Goal: Check status

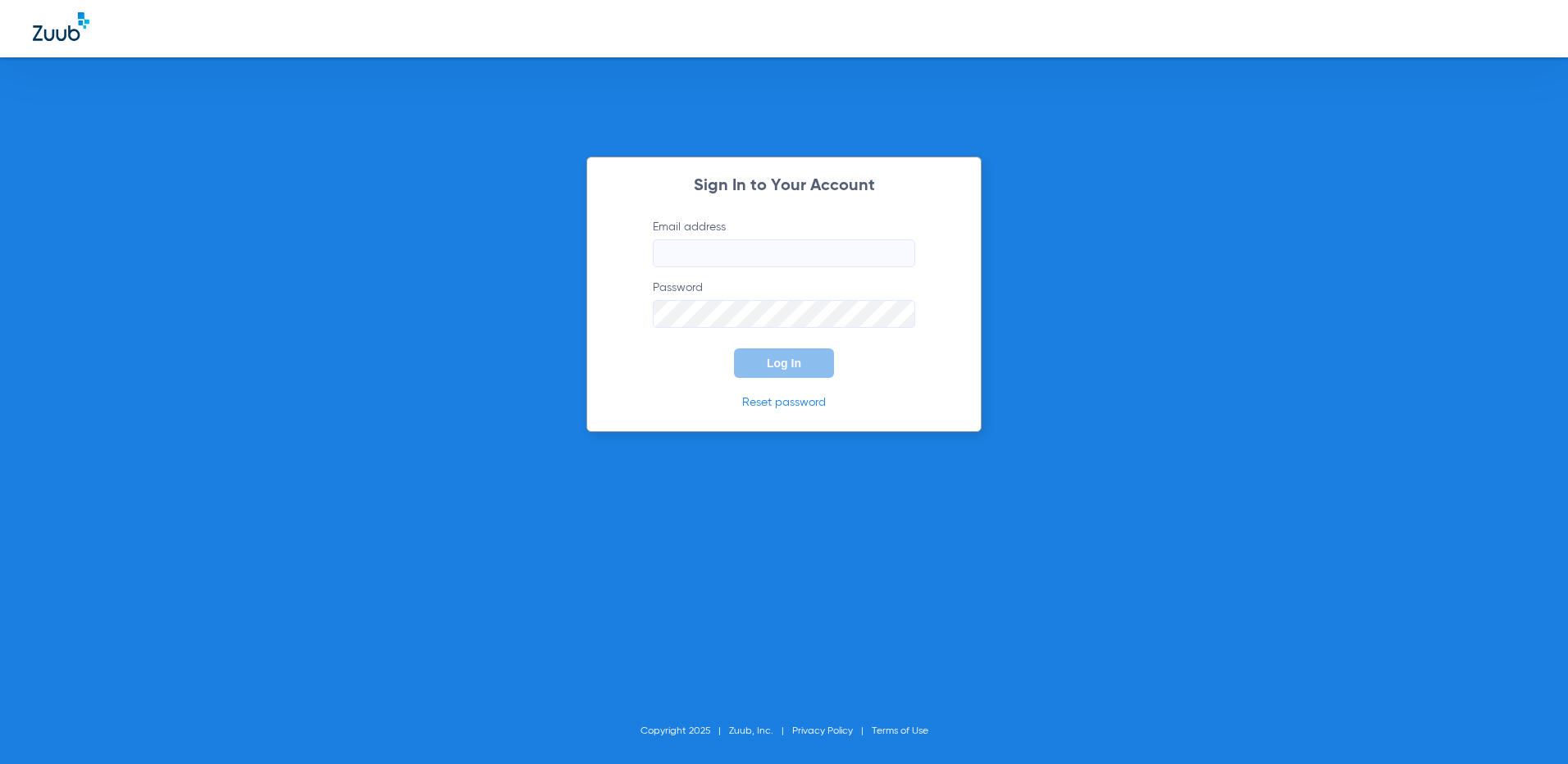
type input "[EMAIL_ADDRESS][DOMAIN_NAME]"
click at [767, 367] on span "Log In" at bounding box center [784, 363] width 34 height 13
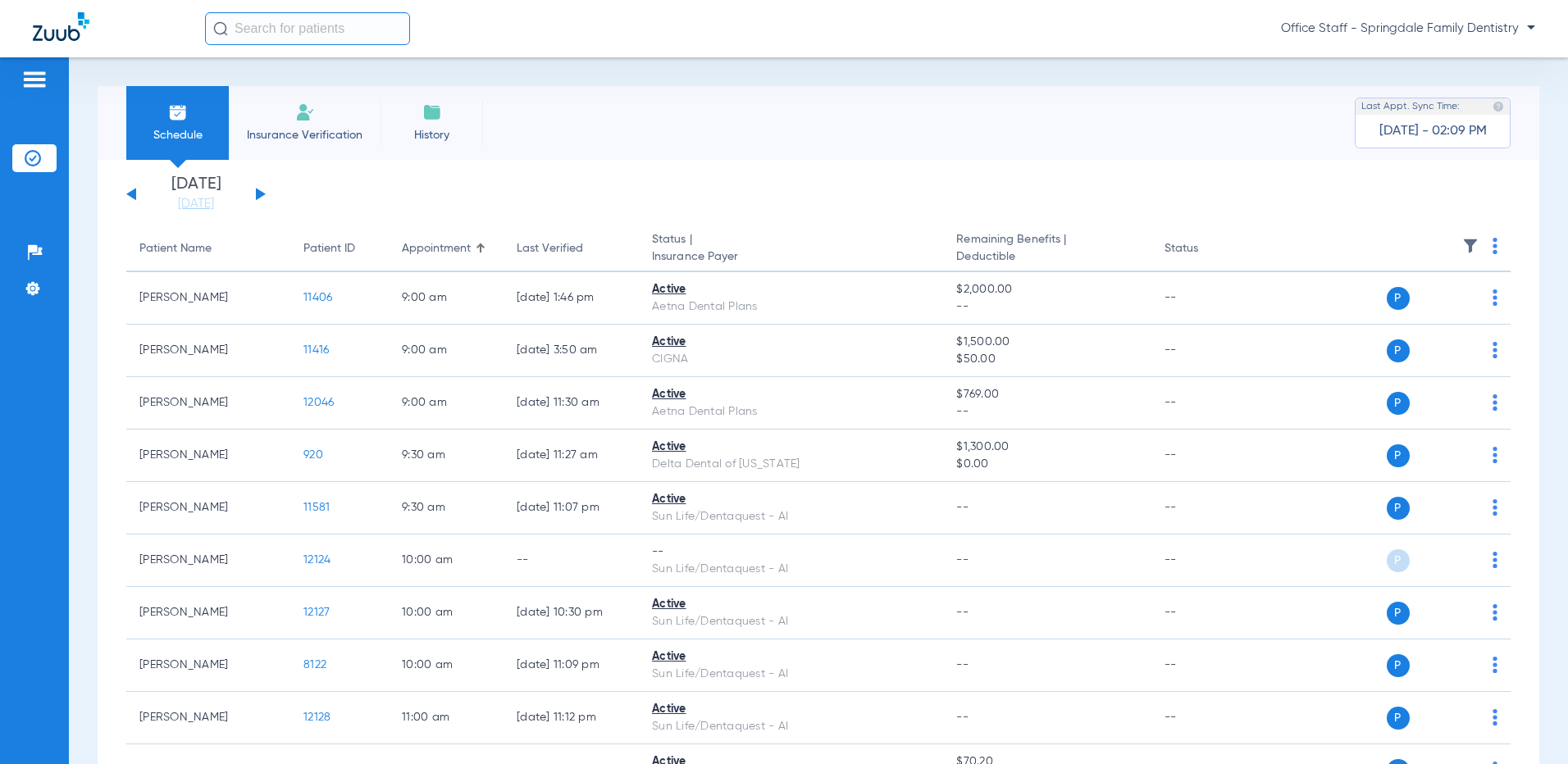
click at [257, 191] on button at bounding box center [260, 194] width 9 height 12
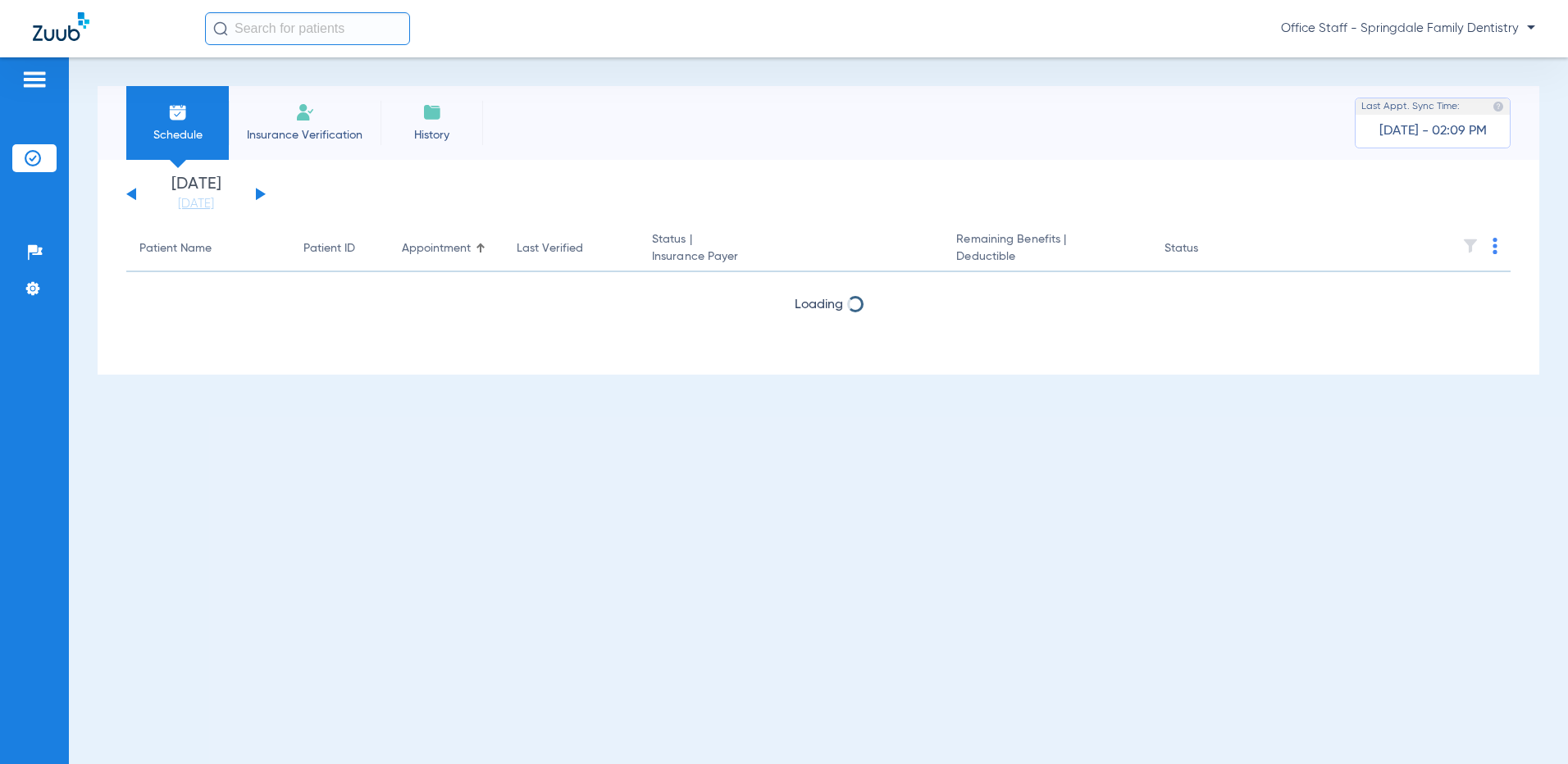
click at [257, 191] on button at bounding box center [260, 194] width 9 height 12
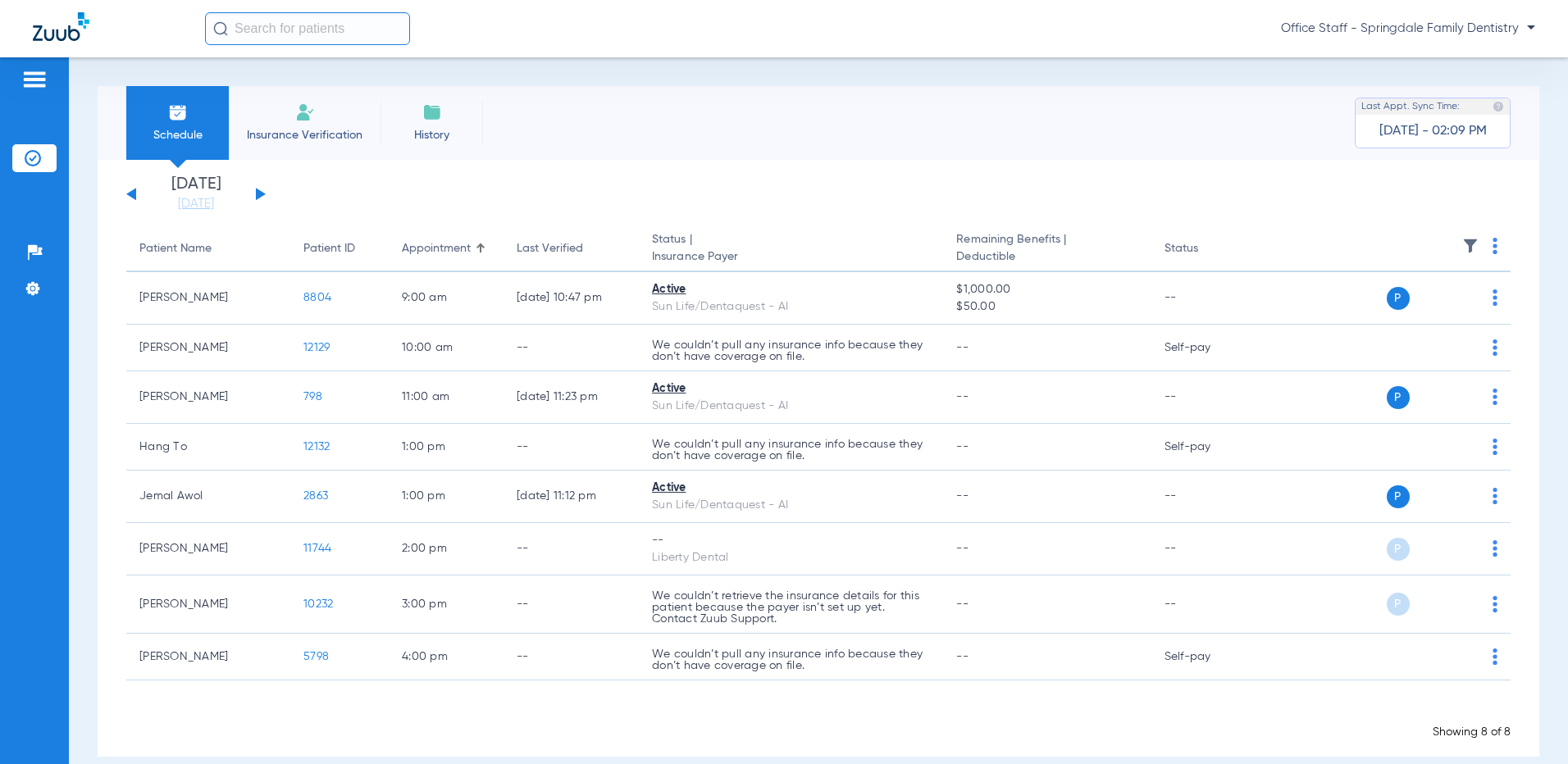
click at [30, 153] on img at bounding box center [33, 157] width 16 height 16
click at [134, 190] on button at bounding box center [131, 194] width 9 height 12
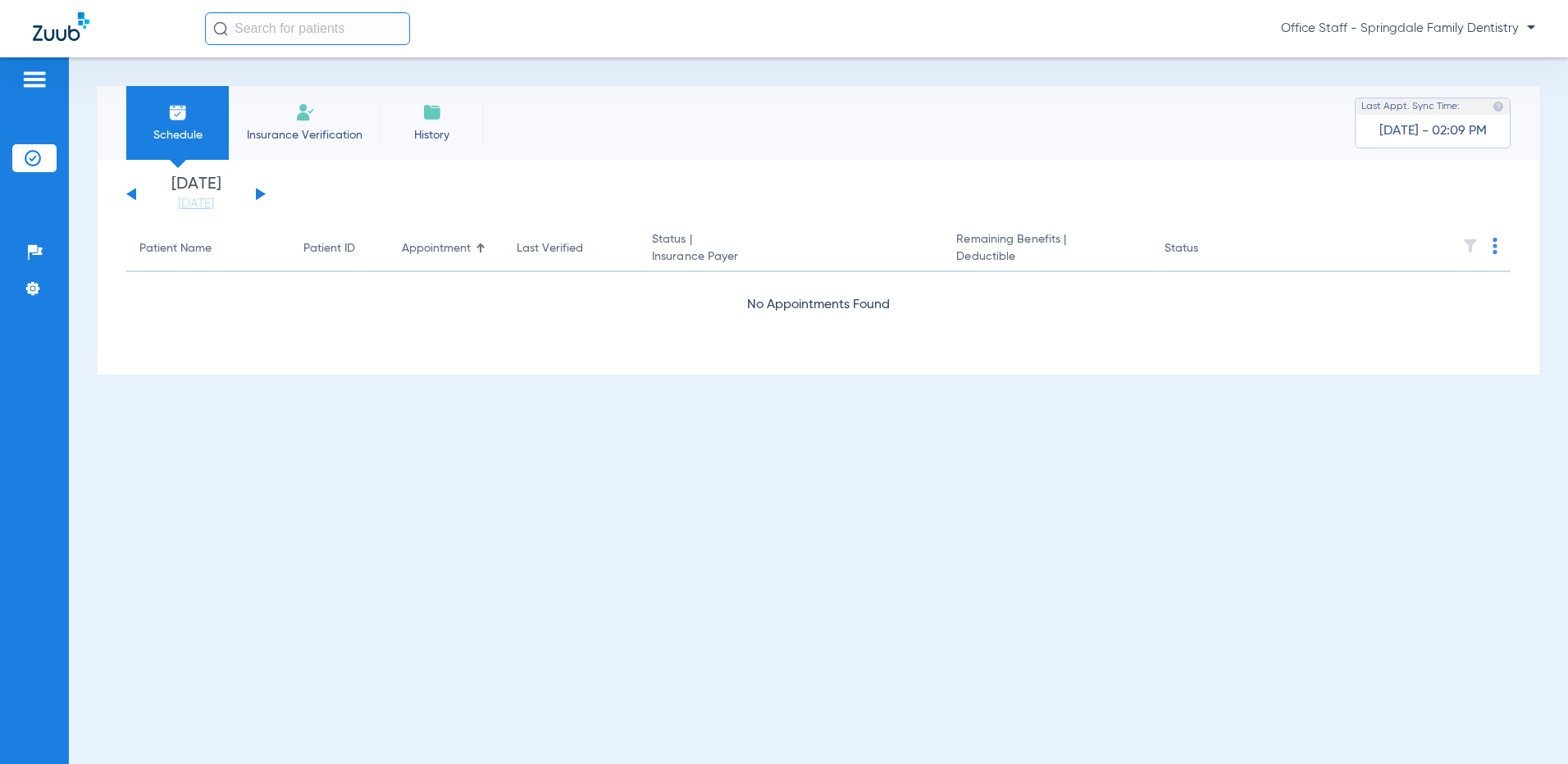
click at [134, 190] on button at bounding box center [131, 194] width 9 height 12
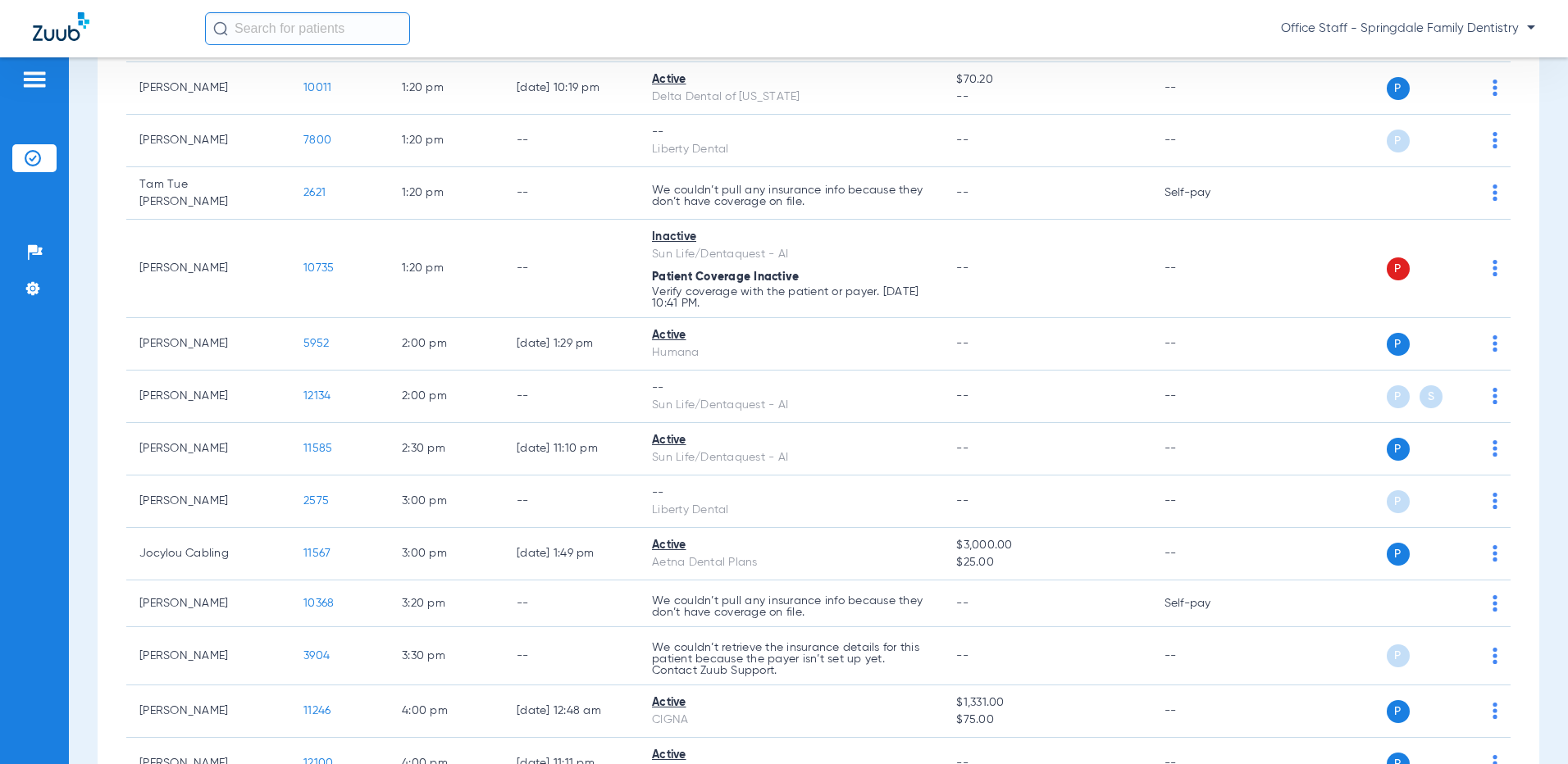
scroll to position [723, 0]
